Goal: Task Accomplishment & Management: Manage account settings

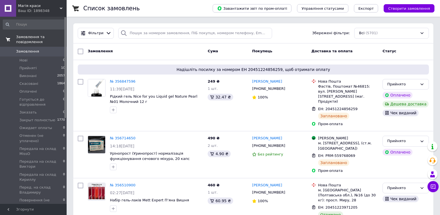
click at [26, 34] on link "Замовлення та повідомлення" at bounding box center [34, 39] width 68 height 14
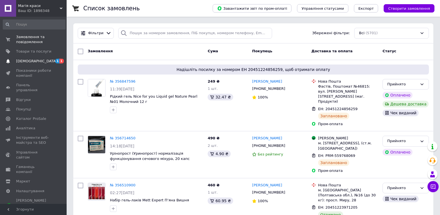
click at [27, 62] on span "[DEMOGRAPHIC_DATA]" at bounding box center [36, 61] width 41 height 5
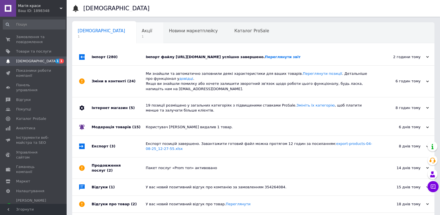
click at [136, 30] on div "Акції 1" at bounding box center [149, 32] width 27 height 21
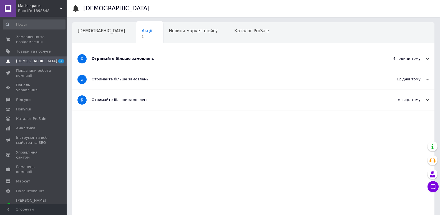
click at [316, 61] on div "Отримайте більше замовлень" at bounding box center [233, 58] width 282 height 5
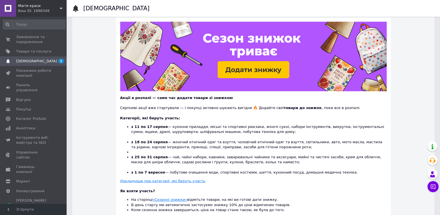
scroll to position [111, 0]
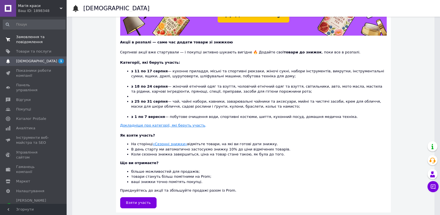
click at [27, 39] on span "Замовлення та повідомлення" at bounding box center [33, 39] width 35 height 10
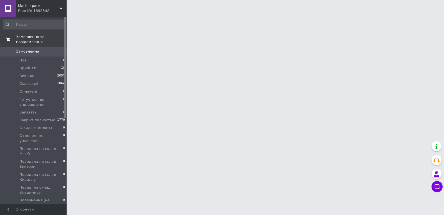
click at [31, 37] on span "Замовлення та повідомлення" at bounding box center [41, 39] width 51 height 10
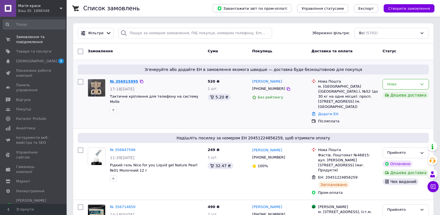
click at [120, 81] on link "№ 356915995" at bounding box center [124, 81] width 28 height 4
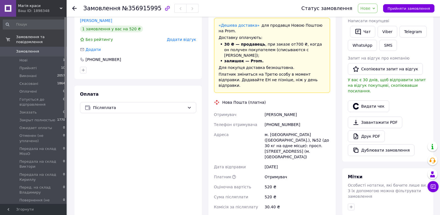
scroll to position [111, 0]
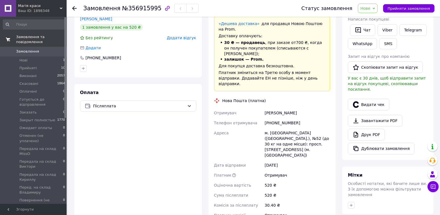
click at [24, 38] on span "Замовлення та повідомлення" at bounding box center [41, 39] width 51 height 10
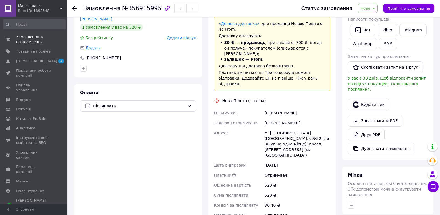
click at [367, 11] on span "Нове" at bounding box center [368, 8] width 20 height 9
click at [368, 21] on li "Прийнято" at bounding box center [388, 19] width 60 height 8
click at [34, 61] on span "[DEMOGRAPHIC_DATA]" at bounding box center [36, 61] width 41 height 5
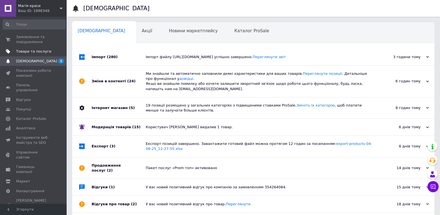
click at [34, 52] on span "Товари та послуги" at bounding box center [33, 51] width 35 height 5
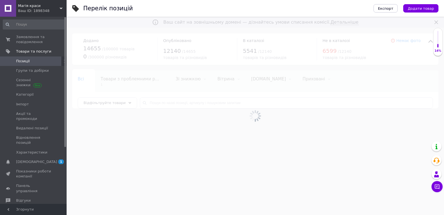
click at [34, 159] on span "[DEMOGRAPHIC_DATA]" at bounding box center [36, 161] width 41 height 5
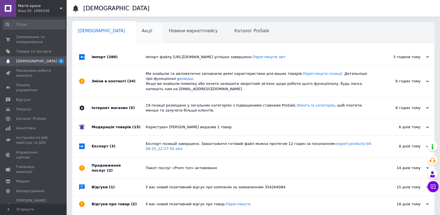
click at [142, 28] on span "Акції" at bounding box center [147, 30] width 11 height 5
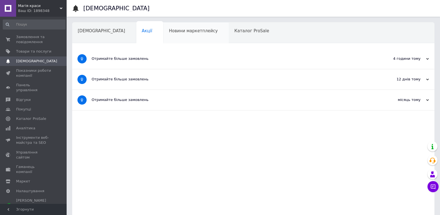
click at [169, 31] on span "Новини маркетплейсу" at bounding box center [193, 30] width 49 height 5
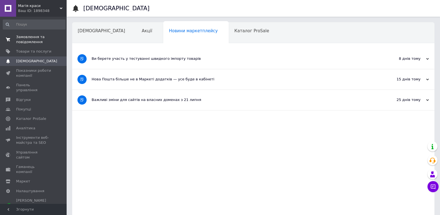
click at [37, 39] on span "Замовлення та повідомлення" at bounding box center [33, 39] width 35 height 10
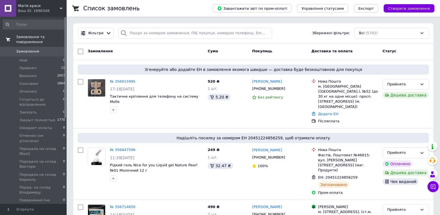
click at [37, 37] on span "Замовлення та повідомлення" at bounding box center [41, 39] width 51 height 10
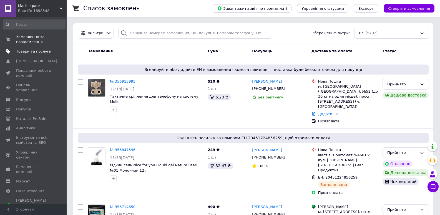
click at [39, 51] on span "Товари та послуги" at bounding box center [33, 51] width 35 height 5
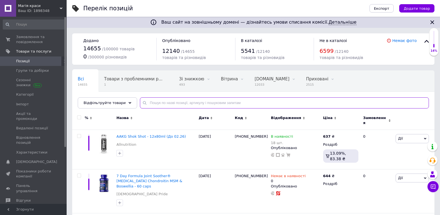
paste input "2620890289"
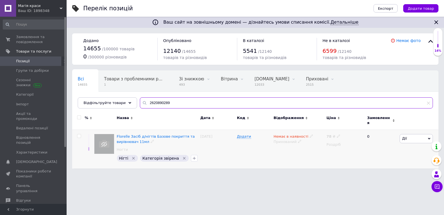
type input "2620890289"
click at [120, 130] on div "Florelle Засіб д/нігтів Базове покриття та вирівнювач 11мл Ногти Нігті   Катего…" at bounding box center [157, 149] width 84 height 39
drag, startPoint x: 117, startPoint y: 129, endPoint x: 147, endPoint y: 141, distance: 32.6
click at [147, 141] on div "Florelle Засіб д/нігтів Базове покриття та вирівнювач 11мл Ногти Нігті   Катего…" at bounding box center [157, 149] width 84 height 39
click at [164, 144] on div "Florelle Засіб д/нігтів Базове покриття та вирівнювач 11мл Ногти" at bounding box center [157, 144] width 81 height 21
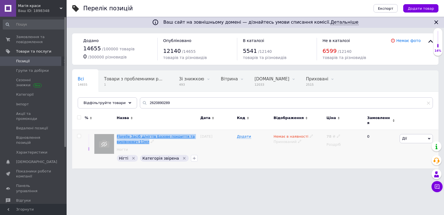
drag, startPoint x: 116, startPoint y: 130, endPoint x: 145, endPoint y: 138, distance: 30.2
click at [145, 138] on div "Florelle Засіб д/нігтів Базове покриття та вирівнювач 11мл Ногти Нігті   Катего…" at bounding box center [157, 149] width 84 height 39
copy span "Florelle Засіб д/нігтів Базове покриття та вирівнювач 11мл"
